Goal: Transaction & Acquisition: Purchase product/service

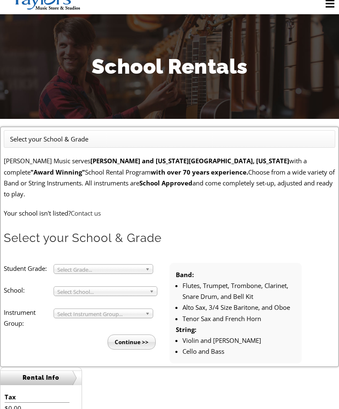
scroll to position [24, 0]
click at [147, 265] on b at bounding box center [149, 269] width 8 height 9
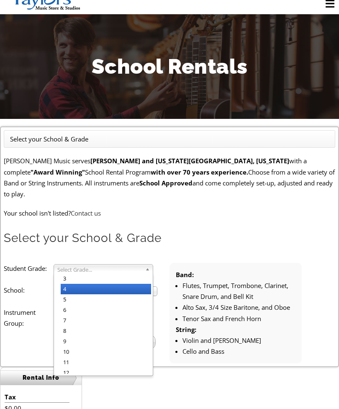
click at [83, 287] on span "Select School..." at bounding box center [101, 292] width 89 height 10
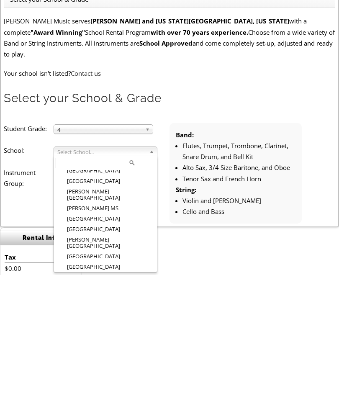
scroll to position [447, 0]
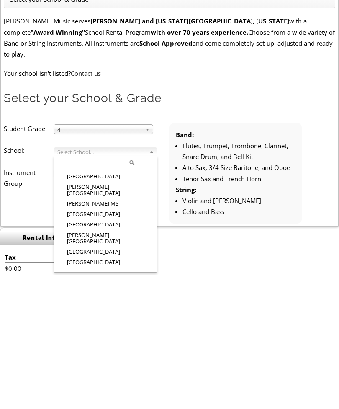
click at [113, 361] on div "Rental Info Tax $0.00 Total $0.00" at bounding box center [169, 409] width 339 height 96
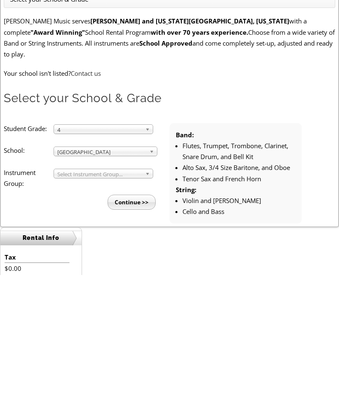
scroll to position [164, 0]
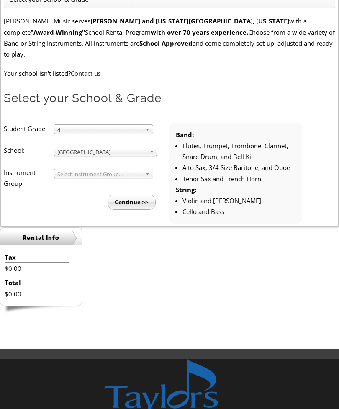
click at [145, 169] on b at bounding box center [149, 173] width 8 height 9
click at [124, 169] on div "Band Band Strings" at bounding box center [104, 174] width 100 height 10
click at [140, 195] on input "Continue >>" at bounding box center [132, 202] width 48 height 15
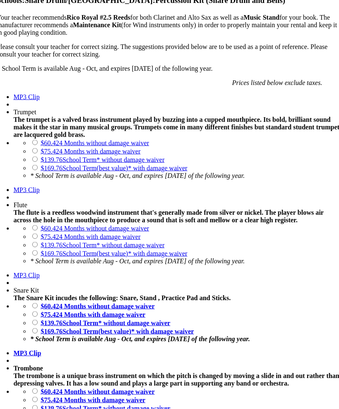
scroll to position [629, 0]
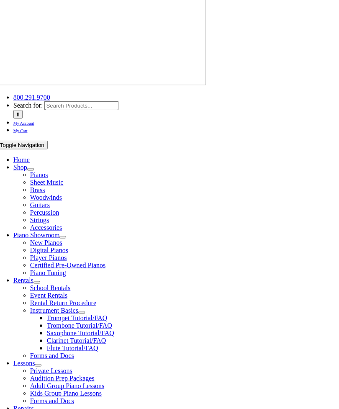
scroll to position [27, 0]
checkbox input"] "true"
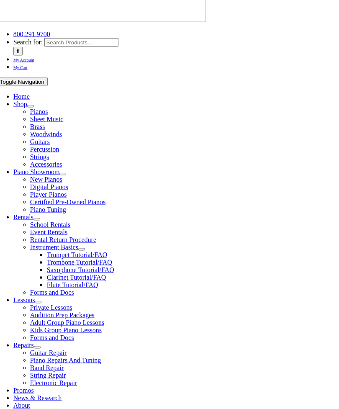
scroll to position [90, 0]
checkbox input"] "true"
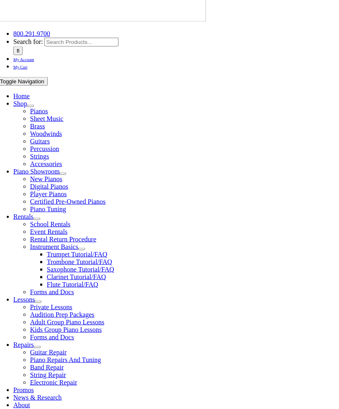
checkbox input"] "true"
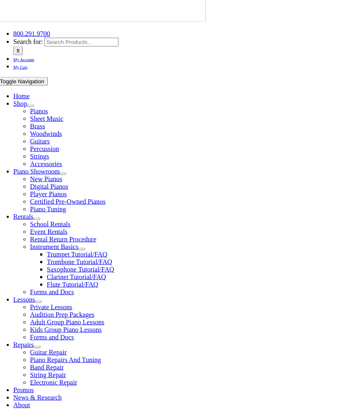
checkbox input"] "false"
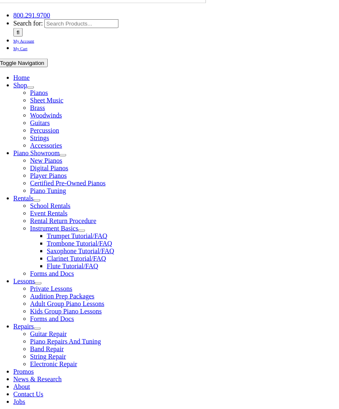
scroll to position [109, 0]
checkbox input"] "true"
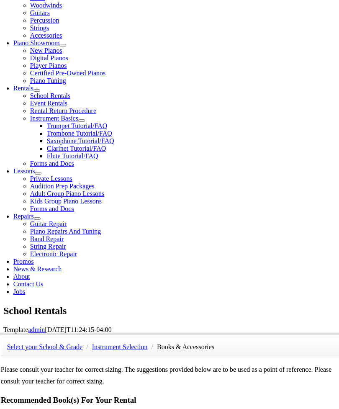
scroll to position [219, 0]
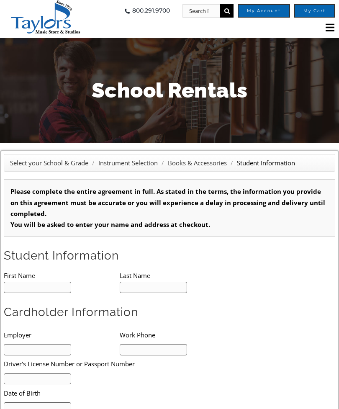
click at [52, 284] on input "text" at bounding box center [37, 287] width 67 height 11
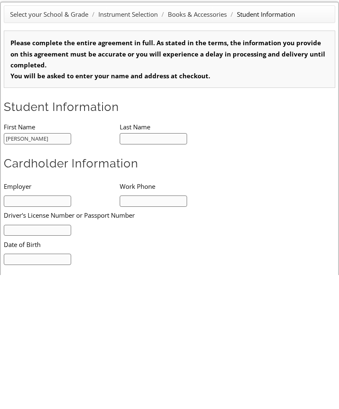
type input "William"
type input "1"
type input "William"
click at [163, 267] on input "text" at bounding box center [153, 272] width 67 height 11
type input "[PERSON_NAME]"
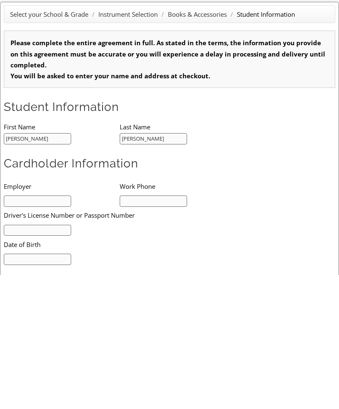
click at [24, 330] on input "text" at bounding box center [37, 335] width 67 height 11
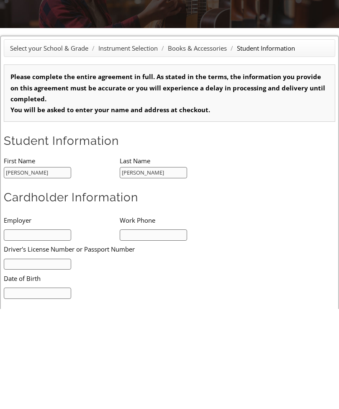
scroll to position [0, 0]
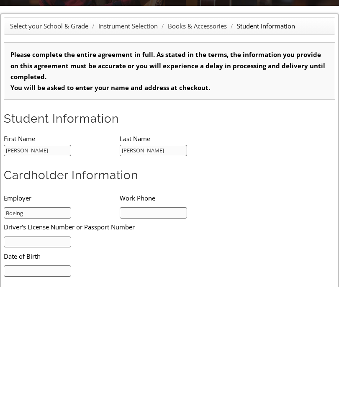
type input "Boeing"
click at [168, 330] on input "text" at bounding box center [153, 335] width 67 height 11
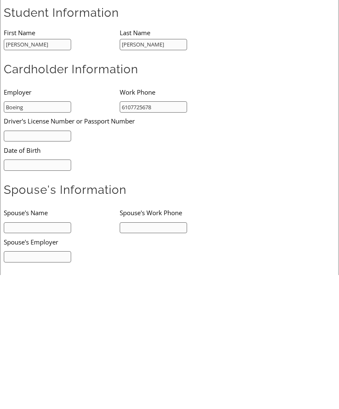
scroll to position [111, 0]
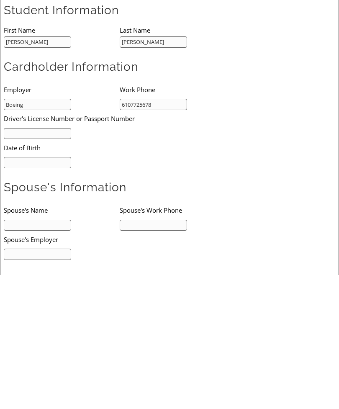
type input "6107725678"
click at [49, 354] on input "text" at bounding box center [37, 359] width 67 height 11
type input "Mike Gula"
click at [167, 354] on input "text" at bounding box center [153, 359] width 67 height 11
type input "6107725367"
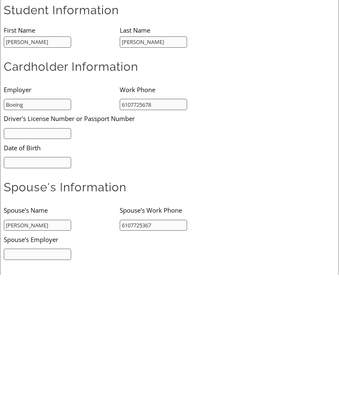
click at [16, 383] on input "text" at bounding box center [37, 388] width 67 height 11
type input "Boeing"
click at [50, 291] on input "text" at bounding box center [37, 296] width 67 height 11
type input "03/08/1984"
click at [19, 262] on input "text" at bounding box center [37, 267] width 67 height 11
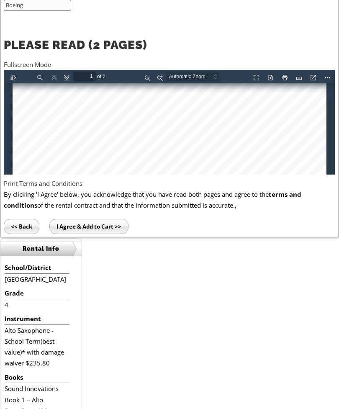
scroll to position [493, 0]
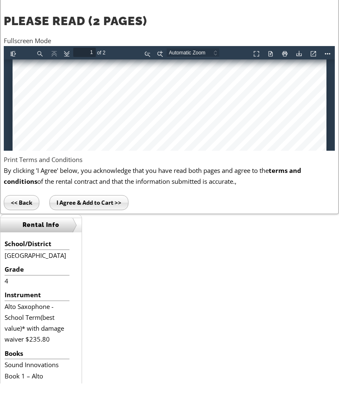
type input "26737098"
click at [293, 192] on b "terms and conditions" at bounding box center [153, 201] width 298 height 19
click at [296, 170] on b "terms and conditions" at bounding box center [153, 176] width 298 height 19
click at [293, 167] on b "terms and conditions" at bounding box center [153, 176] width 298 height 19
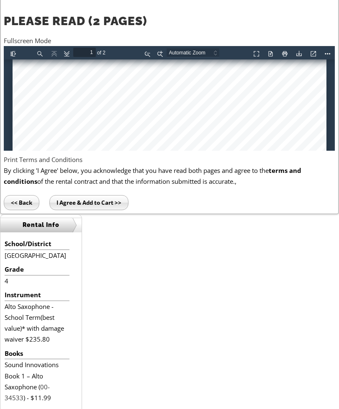
click at [227, 177] on p "By clicking 'I Agree' below, you acknowledge that you have read both pages and …" at bounding box center [169, 176] width 331 height 22
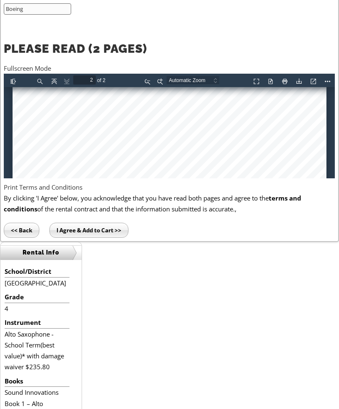
scroll to position [638, 0]
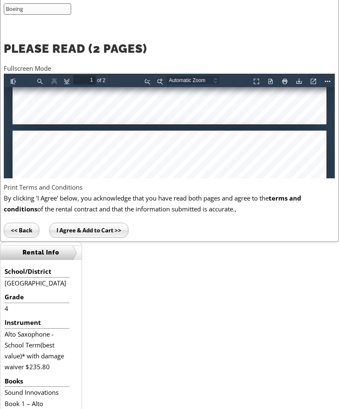
type input "2"
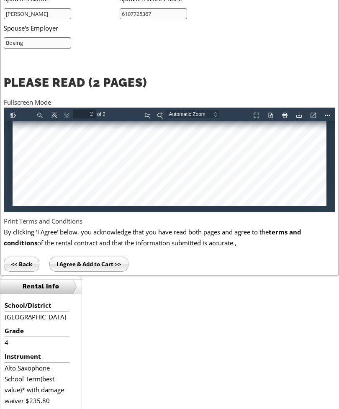
scroll to position [957, 0]
click at [93, 261] on input "I Agree & Add to Cart >>" at bounding box center [88, 264] width 79 height 15
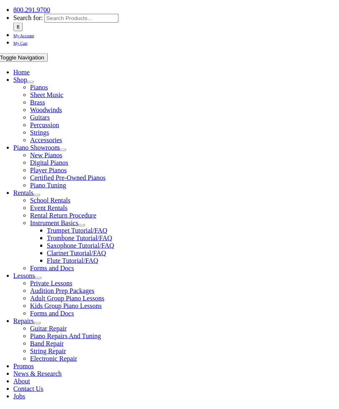
scroll to position [129, 0]
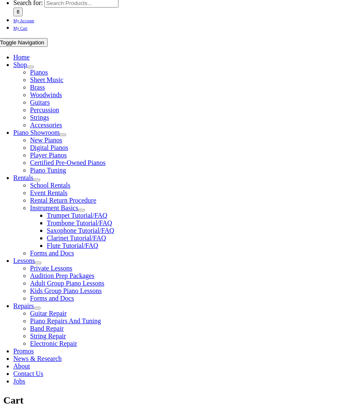
select select "PA"
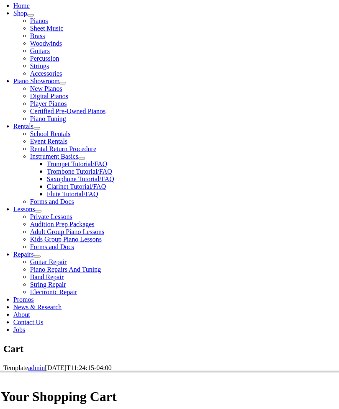
scroll to position [181, 0]
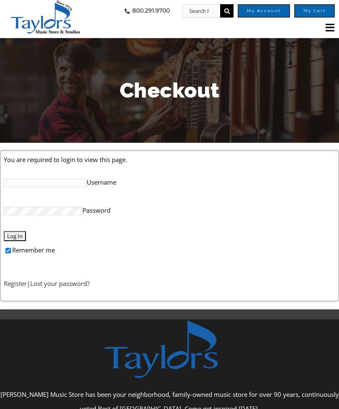
click at [15, 287] on link "Register" at bounding box center [15, 283] width 23 height 8
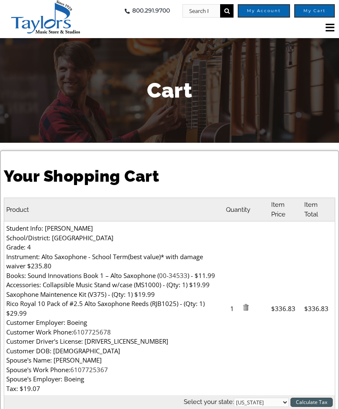
select select "PA"
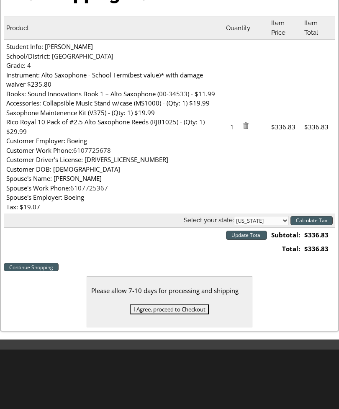
scroll to position [182, 0]
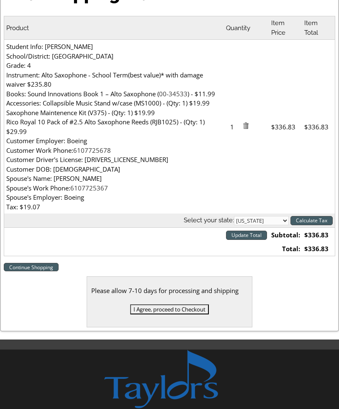
click at [190, 305] on input "I Agree, proceed to Checkout" at bounding box center [169, 310] width 79 height 10
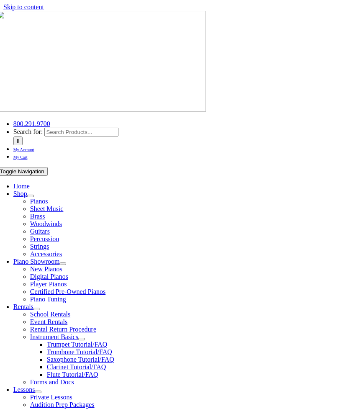
select select
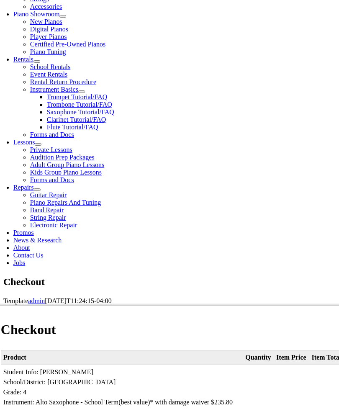
scroll to position [248, 0]
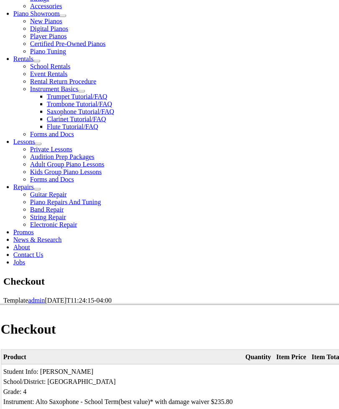
type input "[PERSON_NAME]"
type input "F"
type input "[PERSON_NAME]"
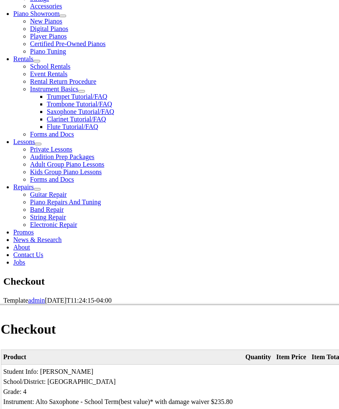
type input "[STREET_ADDRESS]"
type input "Media"
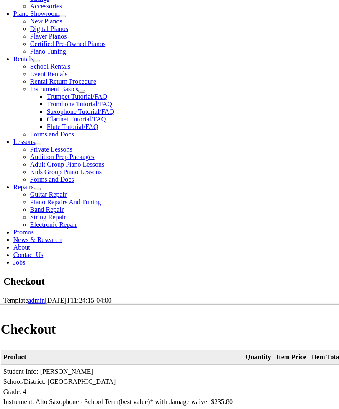
scroll to position [381, 0]
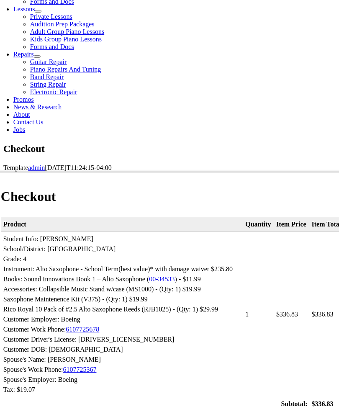
select select "PA"
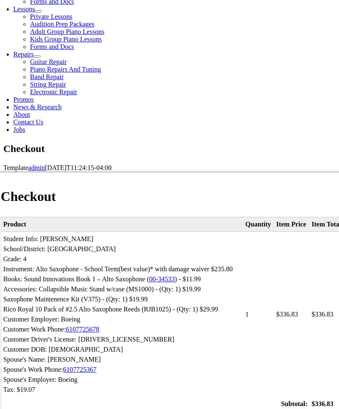
type input "19063"
select select "visa"
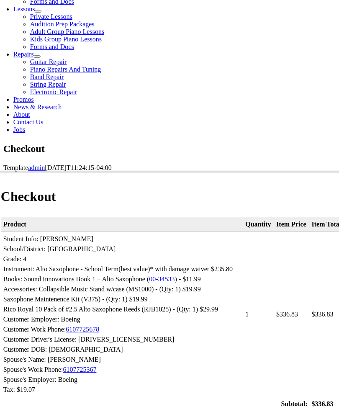
type input "[CREDIT_CARD_NUMBER]"
select select "04"
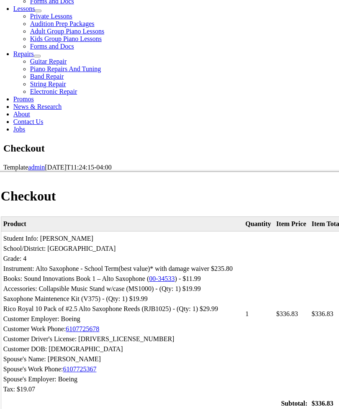
select select "2028"
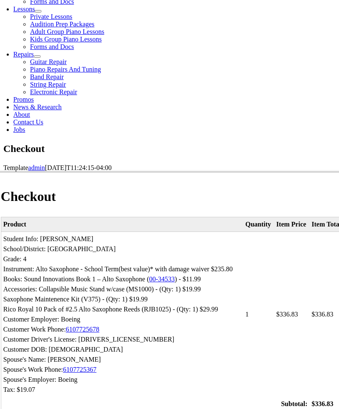
type input "024"
type input "2158032374"
type input "[EMAIL_ADDRESS][DOMAIN_NAME]"
